Goal: Transaction & Acquisition: Purchase product/service

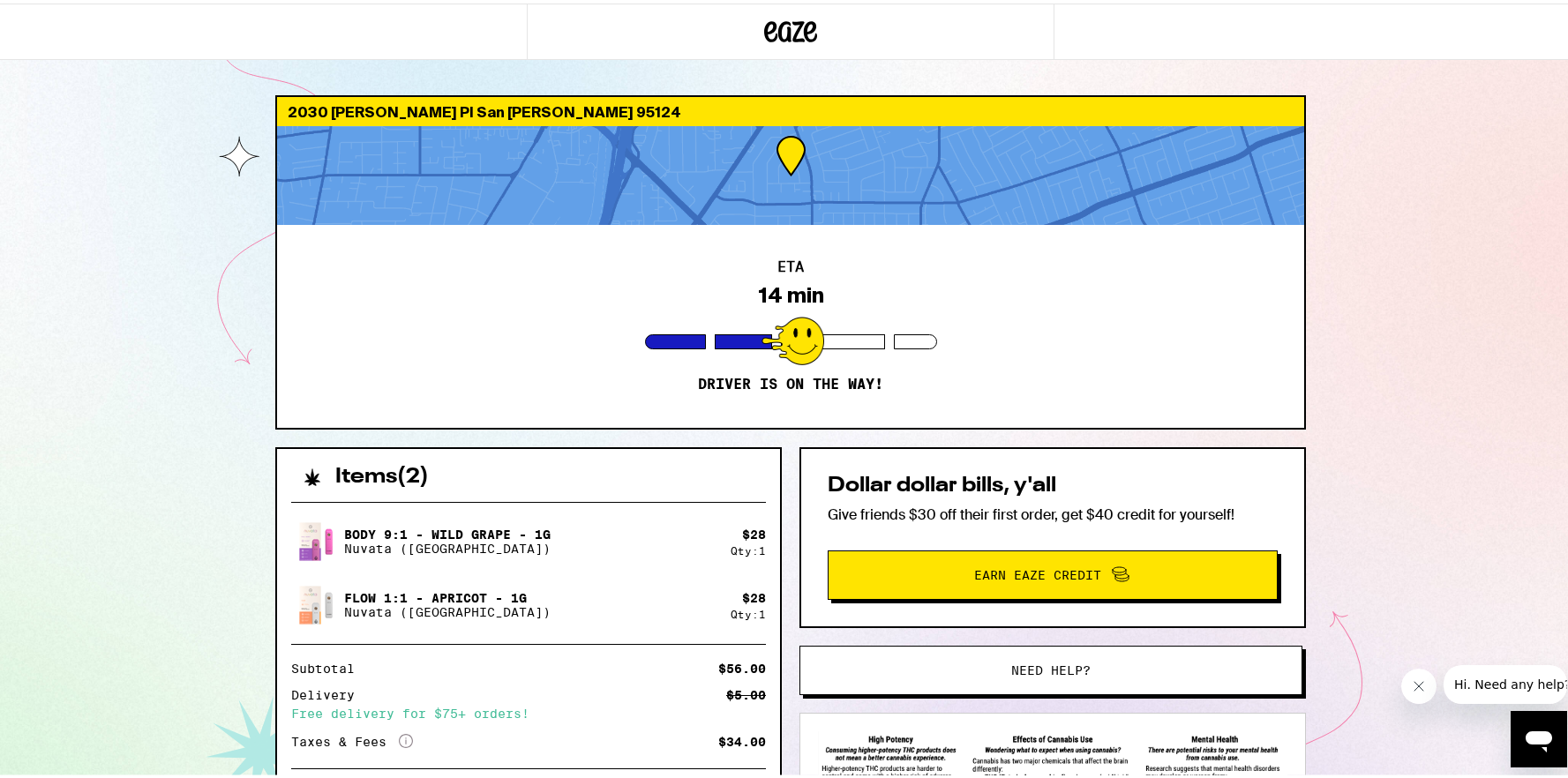
click at [1441, 322] on div "2030 [PERSON_NAME] Pl San [PERSON_NAME] 95124 ETA 14 min Driver is on the way! …" at bounding box center [790, 482] width 1581 height 965
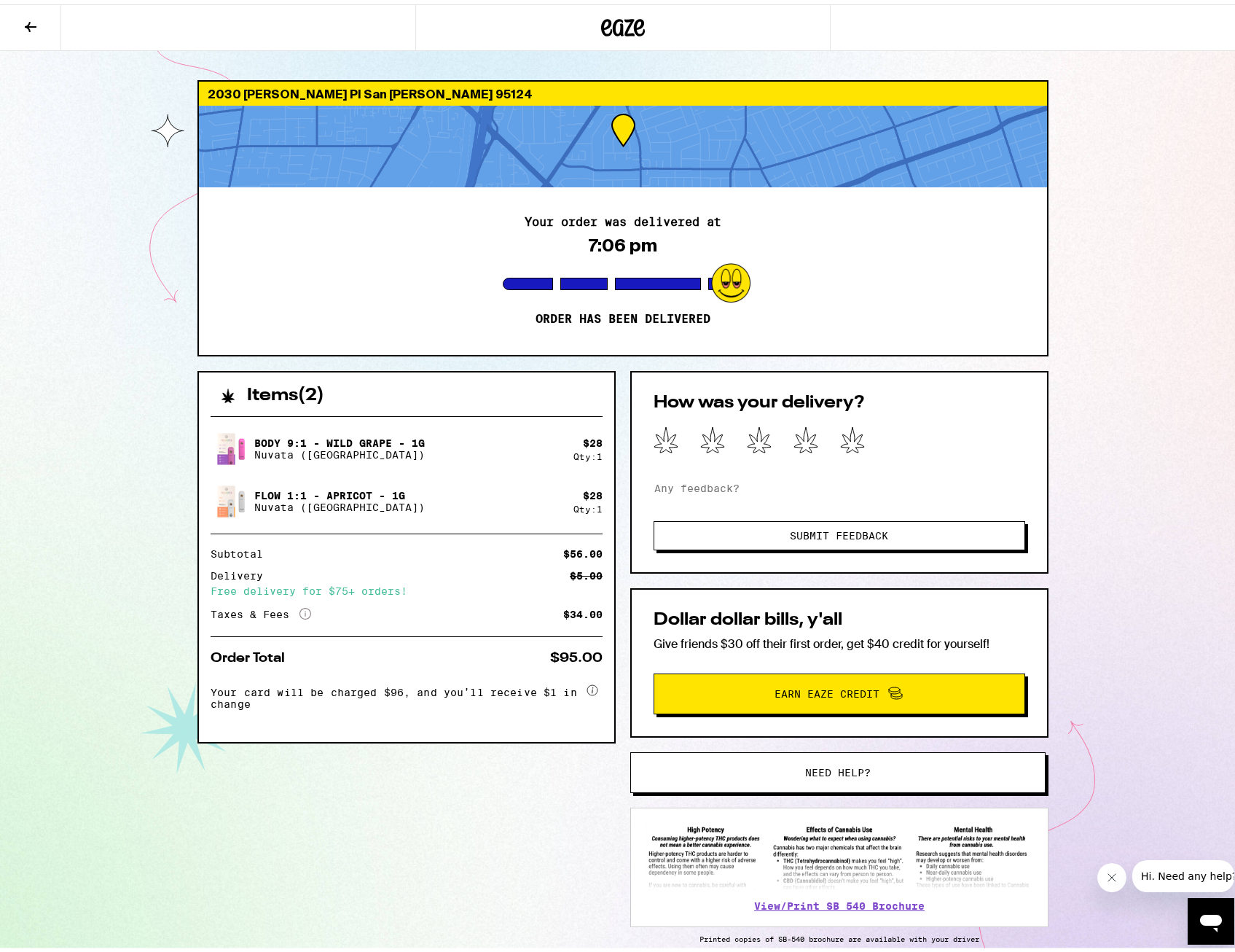
click at [343, 492] on p "Flow 1:1 - Apricot - 1g" at bounding box center [340, 490] width 171 height 12
click at [353, 485] on p "Flow 1:1 - Apricot - 1g" at bounding box center [340, 490] width 171 height 12
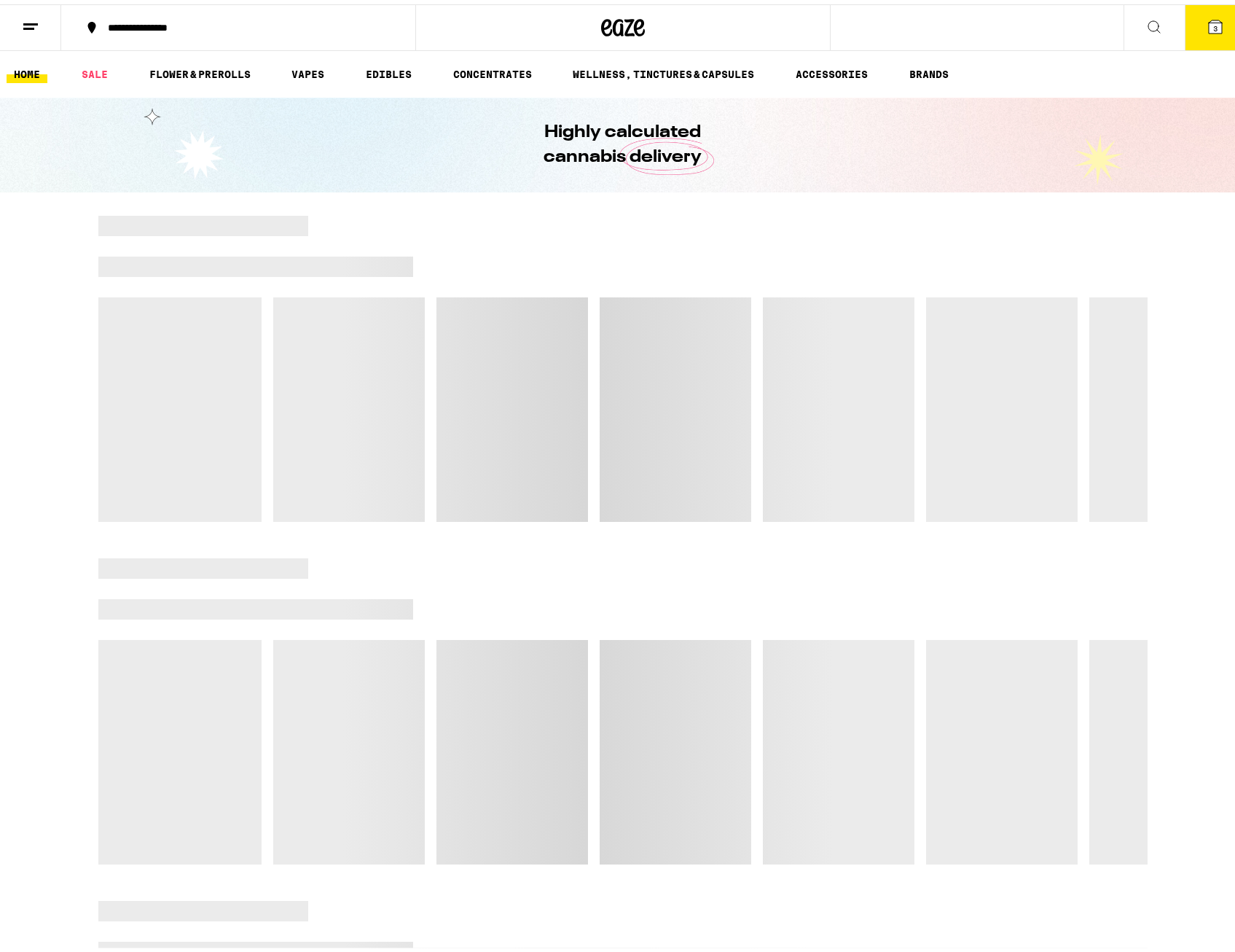
click at [1146, 16] on icon at bounding box center [1154, 23] width 17 height 17
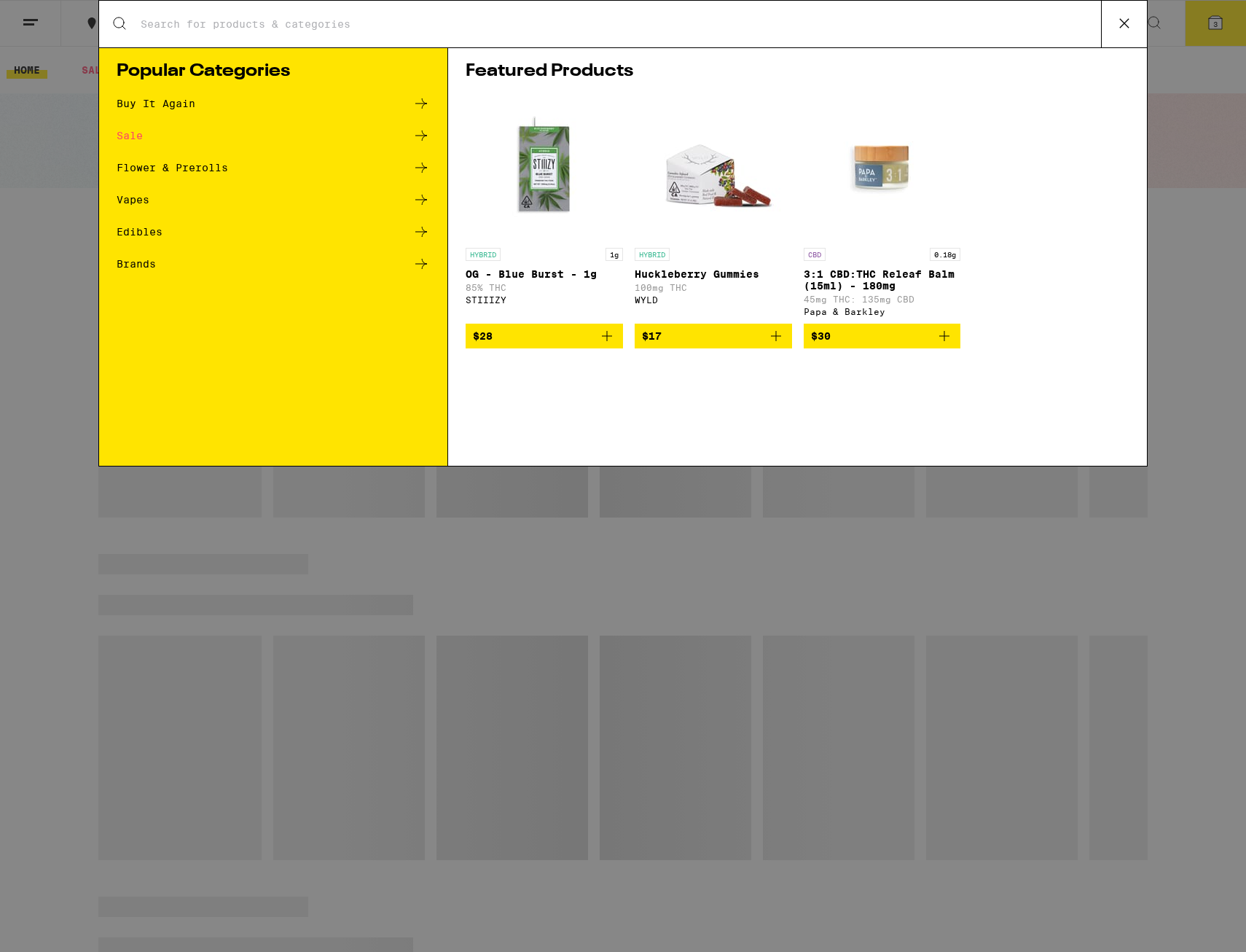
click at [257, 20] on input "Search for Products" at bounding box center [621, 24] width 962 height 13
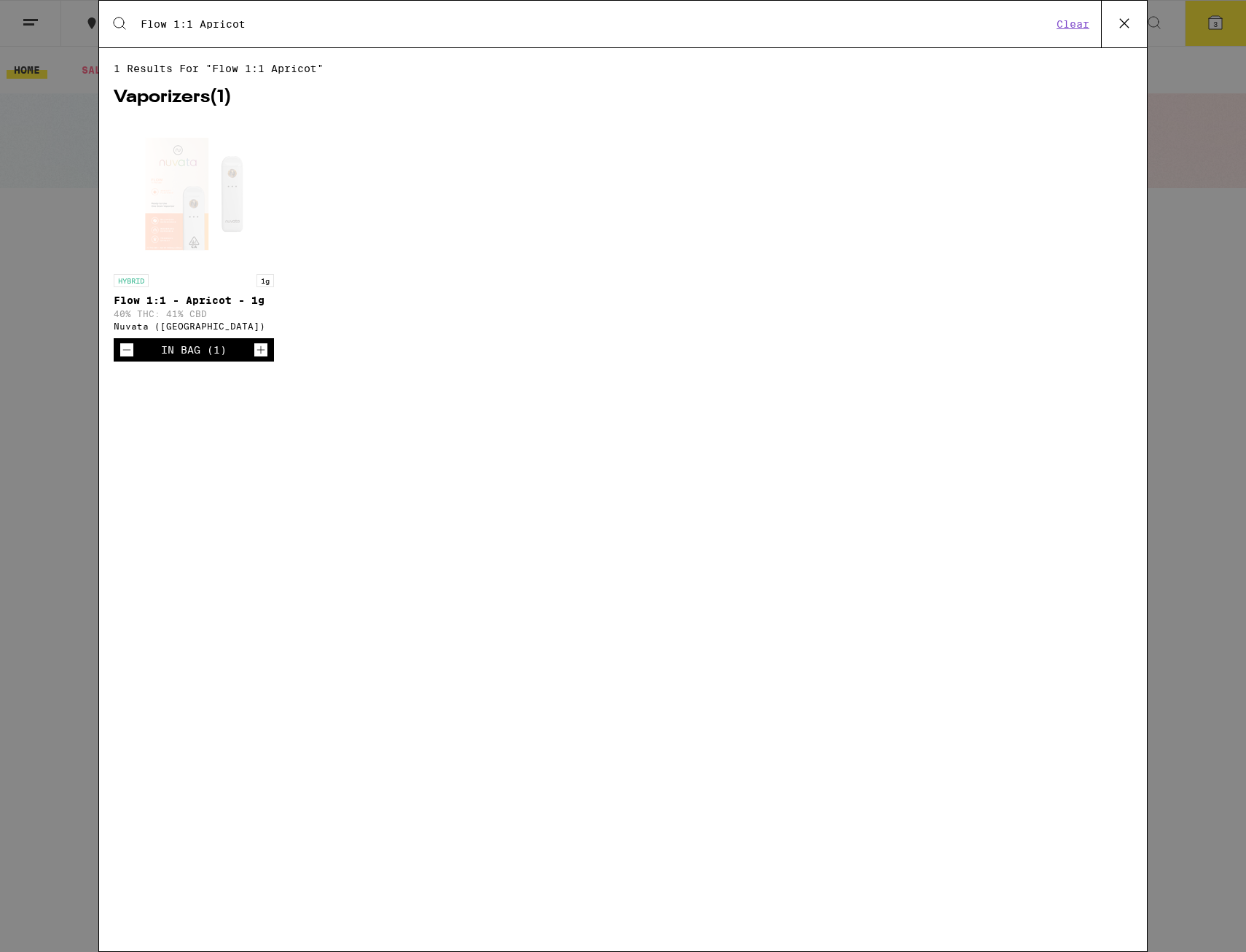
type input "Flow 1:1 Apricot"
click at [161, 220] on div "Open page for Flow 1:1 - Apricot - 1g from Nuvata (CA)" at bounding box center [194, 194] width 146 height 146
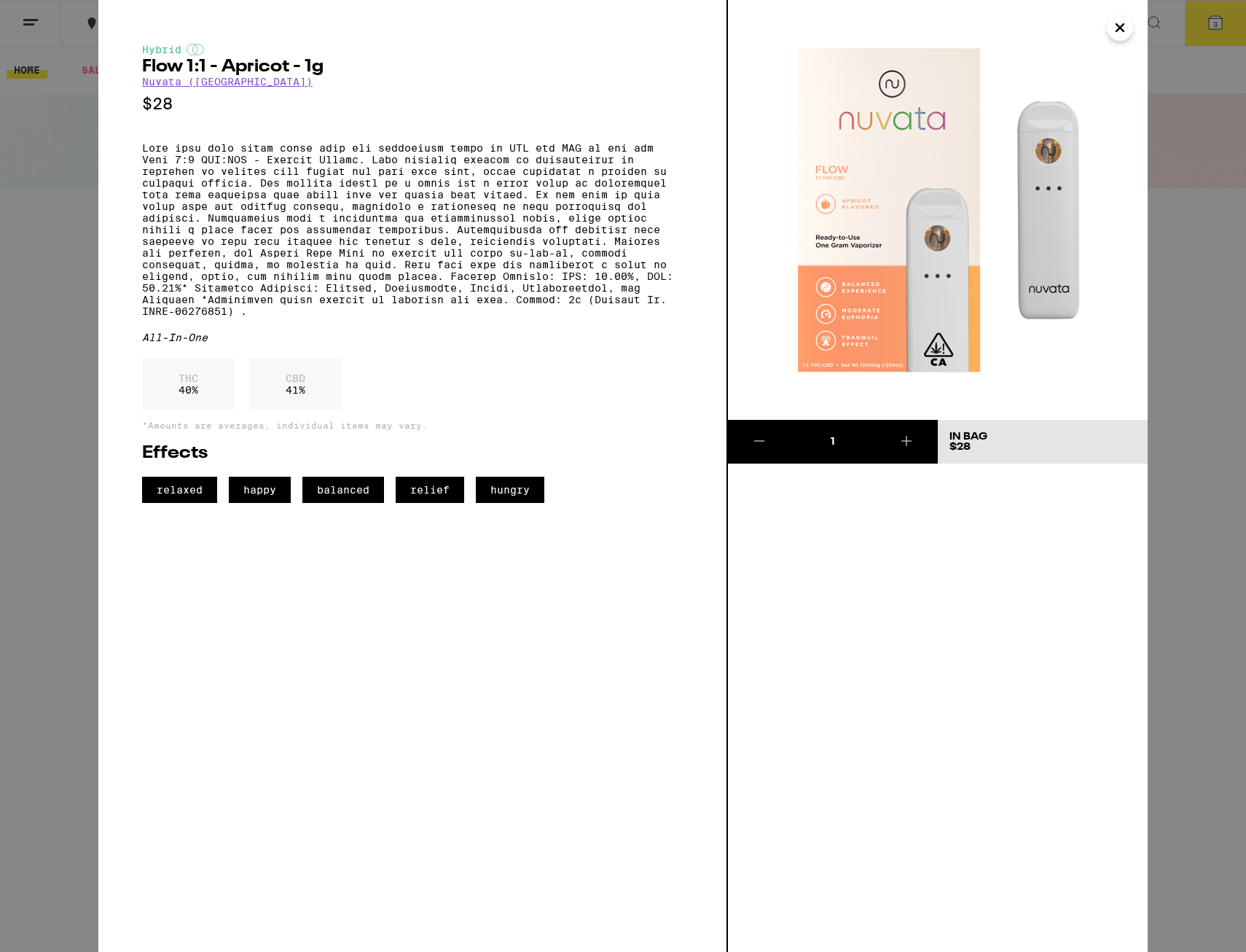
click at [1122, 27] on icon "Close" at bounding box center [1120, 27] width 17 height 22
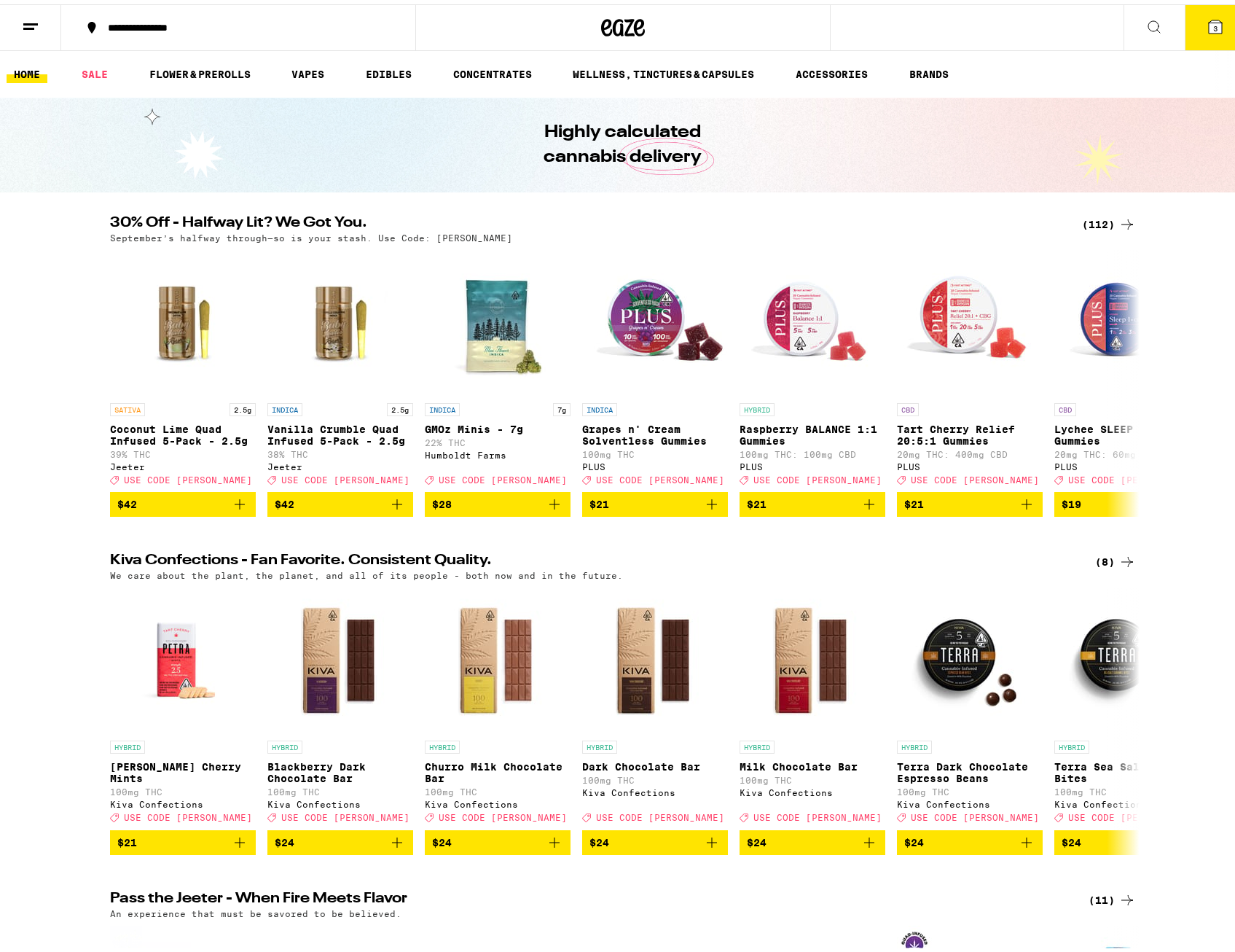
click at [1146, 21] on icon at bounding box center [1154, 23] width 17 height 17
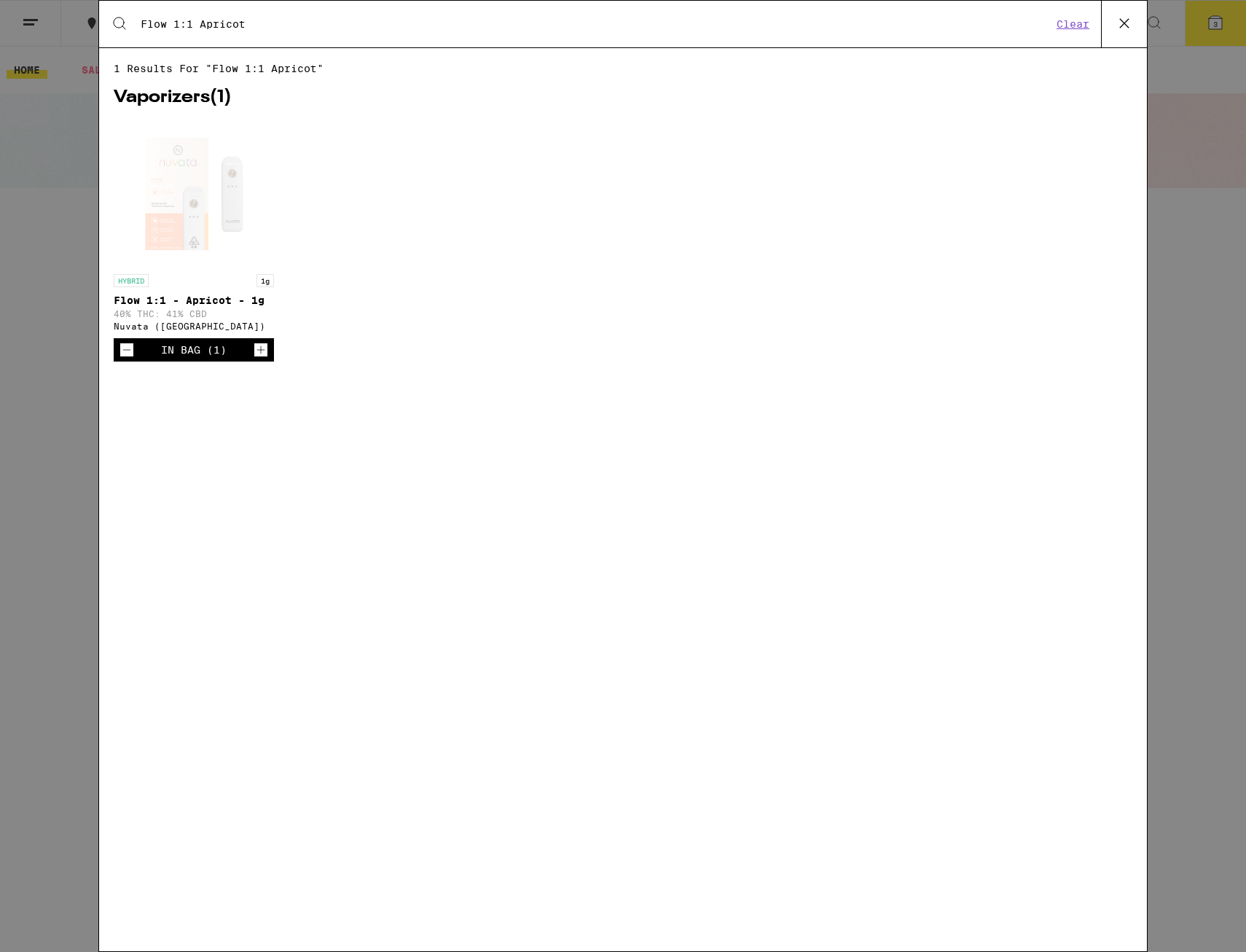
click at [228, 23] on input "Flow 1:1 Apricot" at bounding box center [596, 24] width 912 height 13
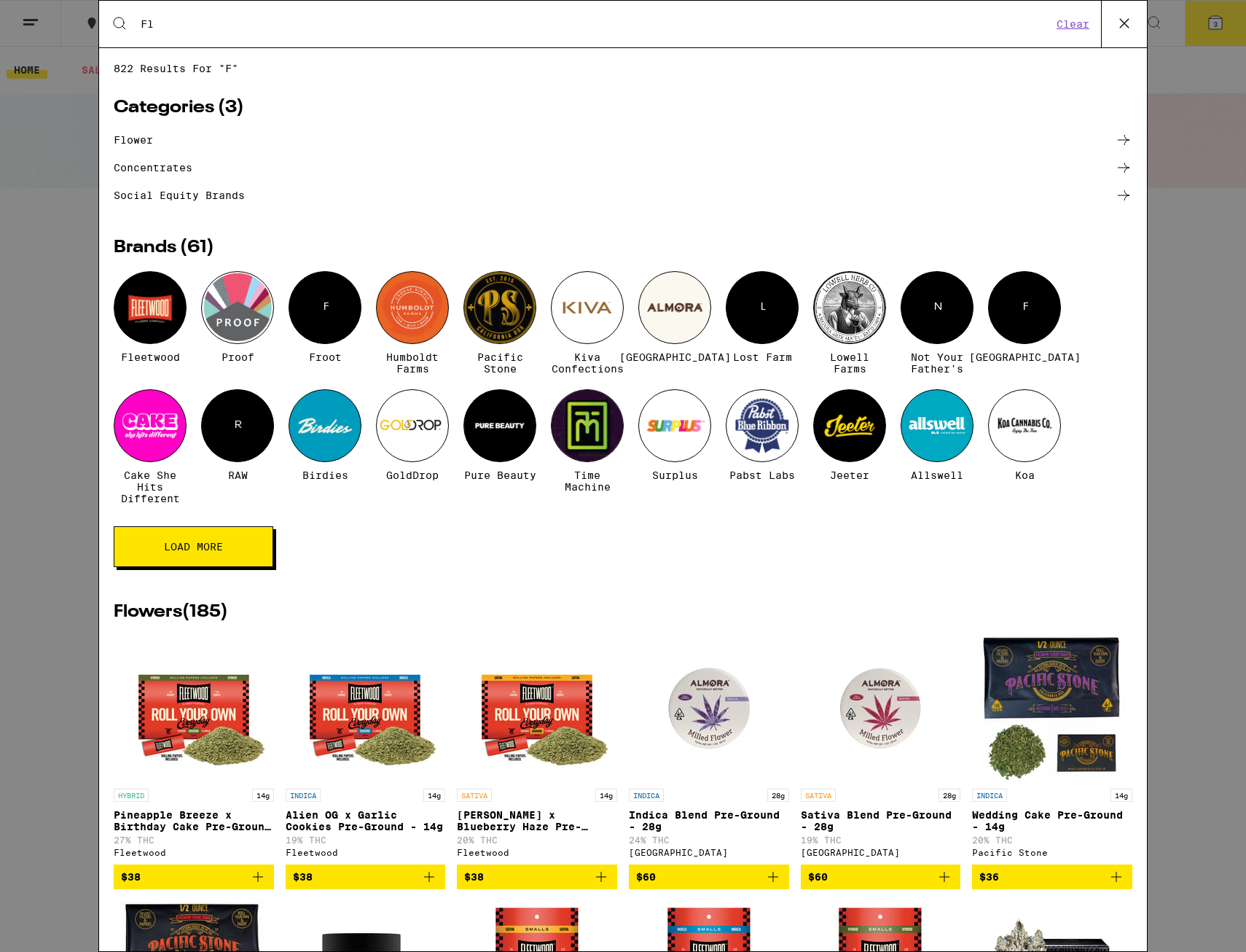
type input "F"
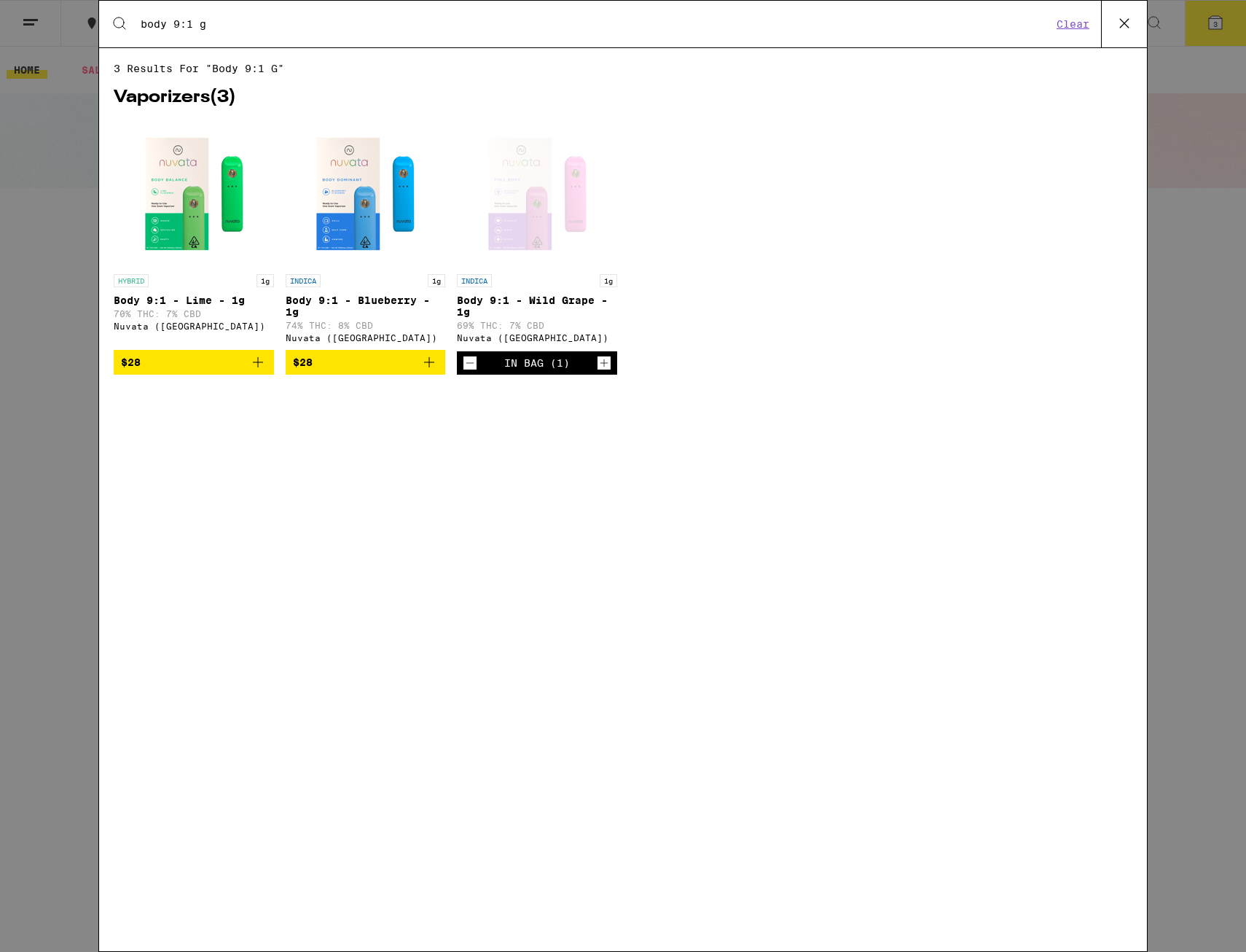
type input "body 9:1 g"
click at [520, 206] on div "Open page for Body 9:1 - Wild Grape - 1g from Nuvata (CA)" at bounding box center [537, 194] width 146 height 146
